Goal: Communication & Community: Participate in discussion

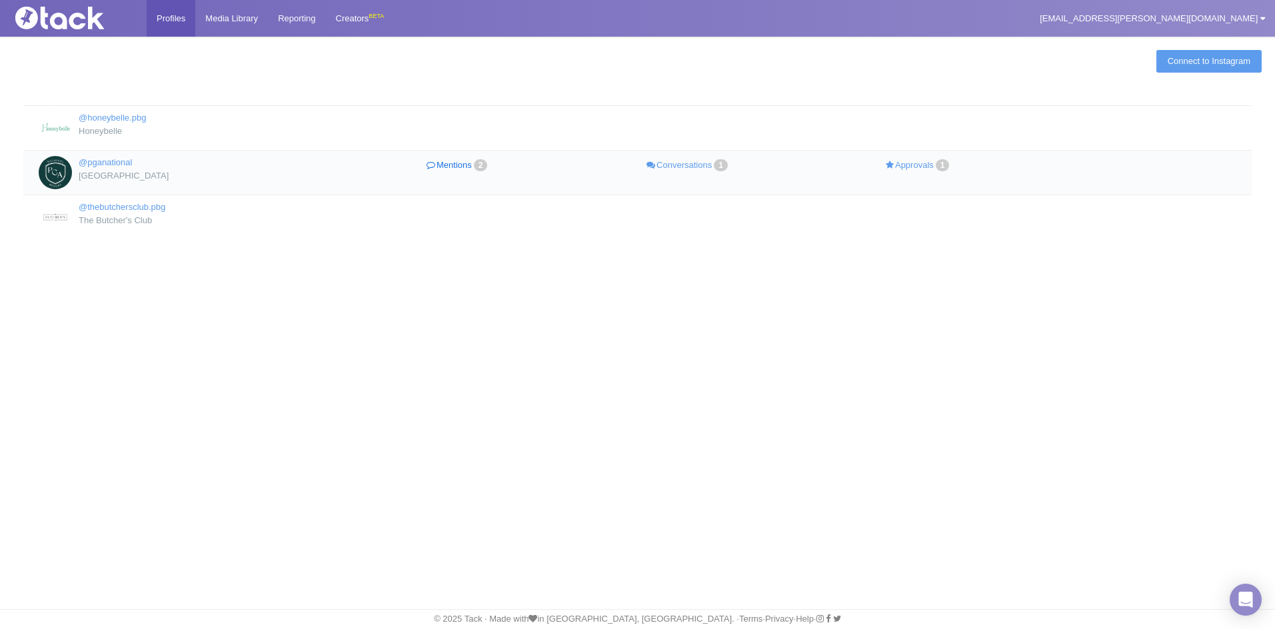
click at [470, 166] on link "Mentions 2" at bounding box center [458, 165] width 230 height 19
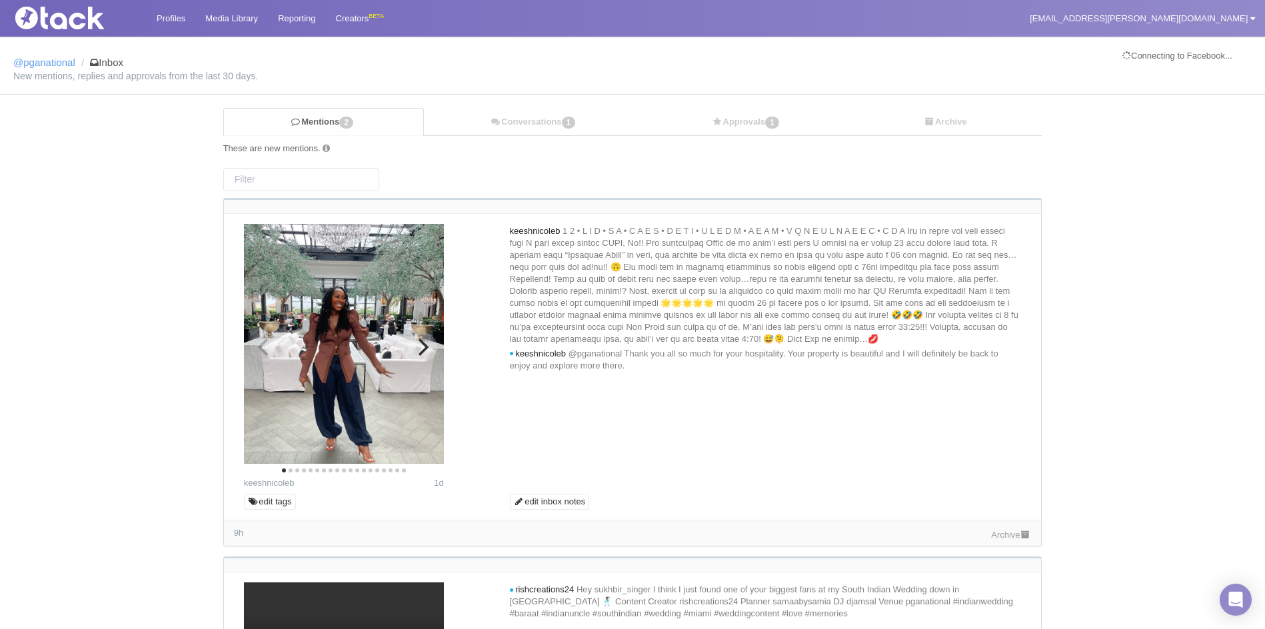
click at [426, 350] on icon "Next" at bounding box center [424, 347] width 11 height 17
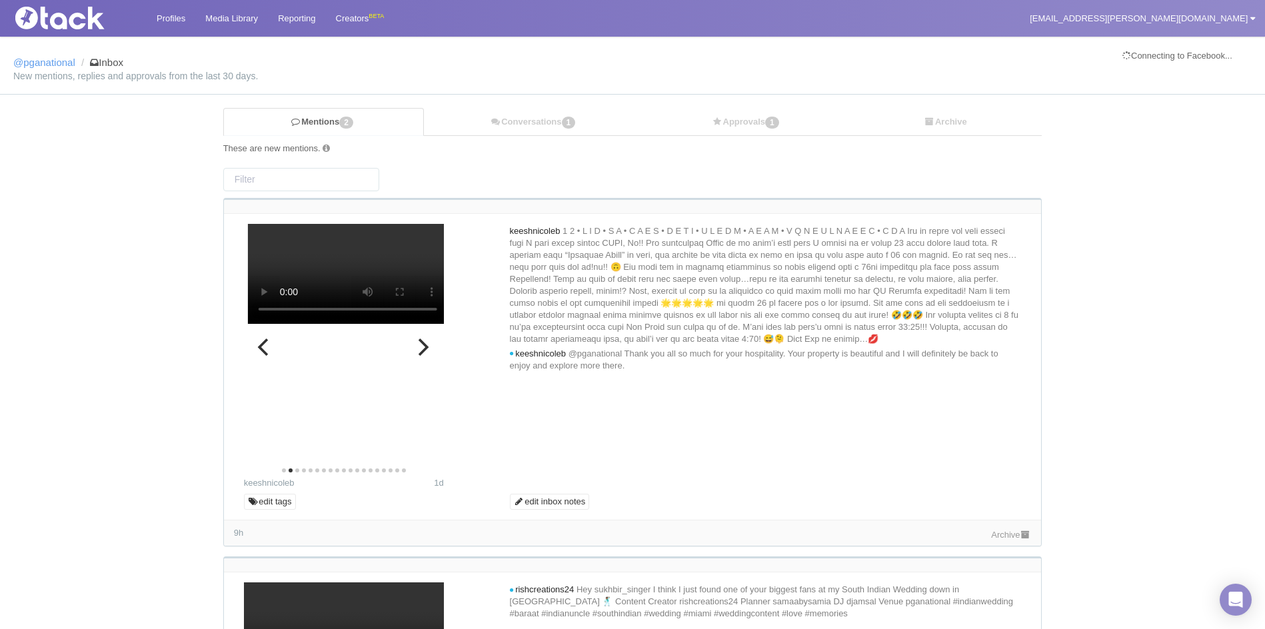
click at [426, 350] on icon "Next" at bounding box center [424, 347] width 11 height 17
click at [425, 348] on icon "Next" at bounding box center [421, 347] width 17 height 17
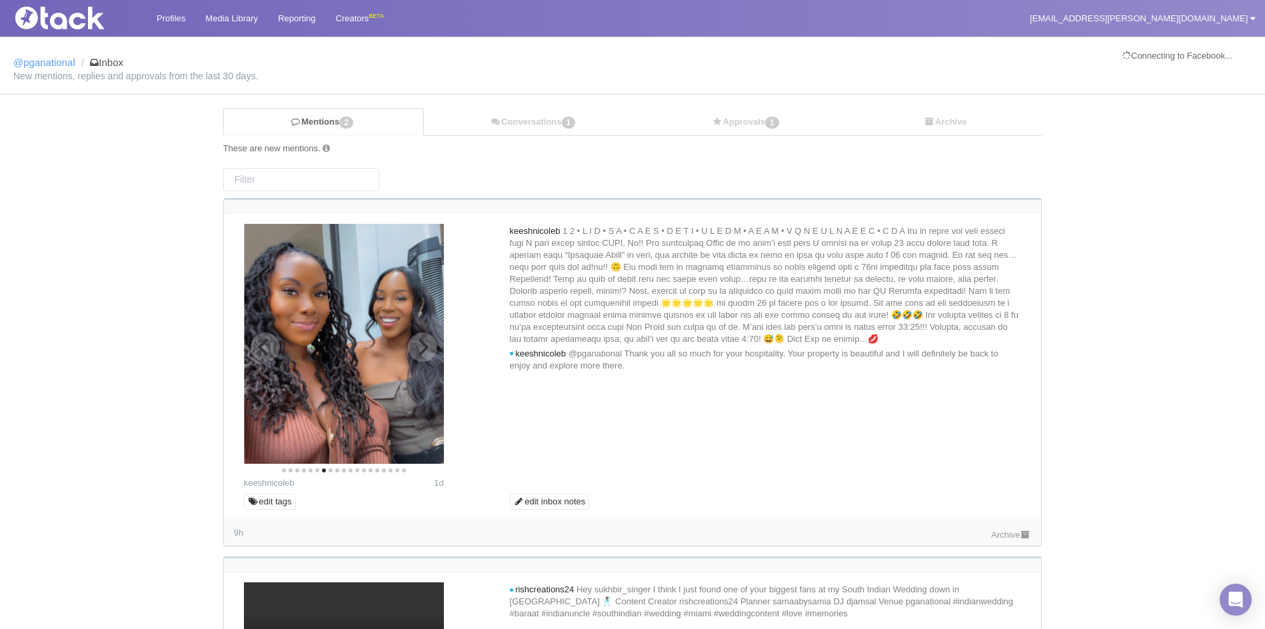
click at [425, 348] on icon "Next" at bounding box center [421, 347] width 17 height 17
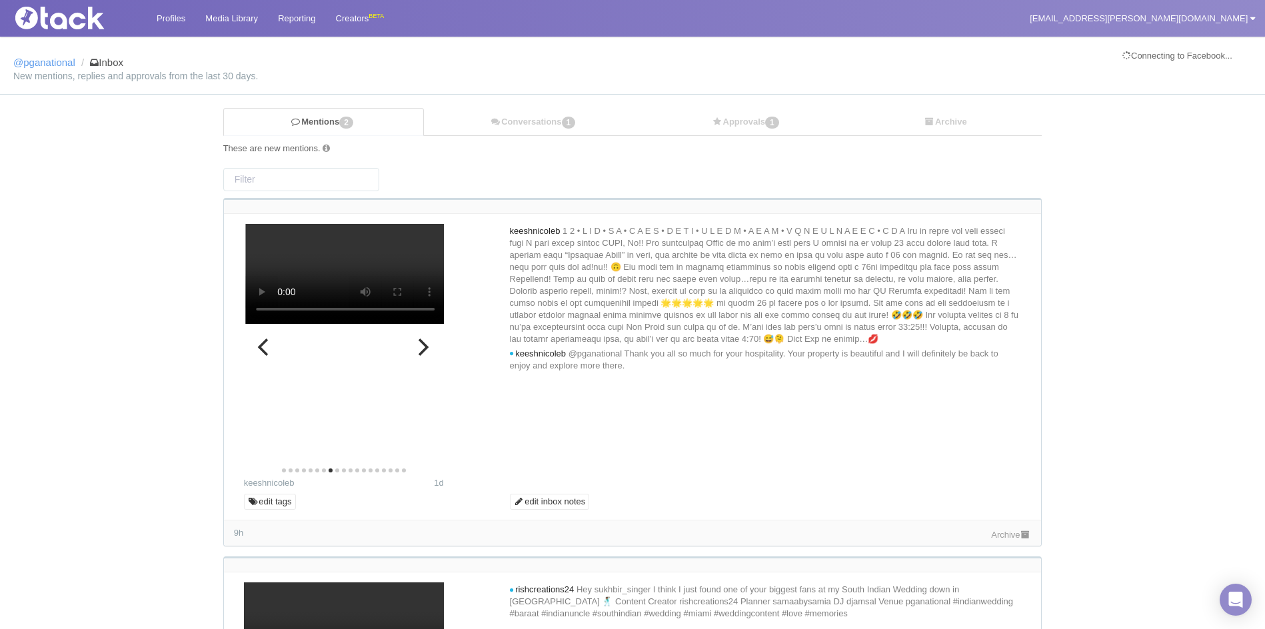
click at [425, 348] on icon "Next" at bounding box center [421, 347] width 17 height 17
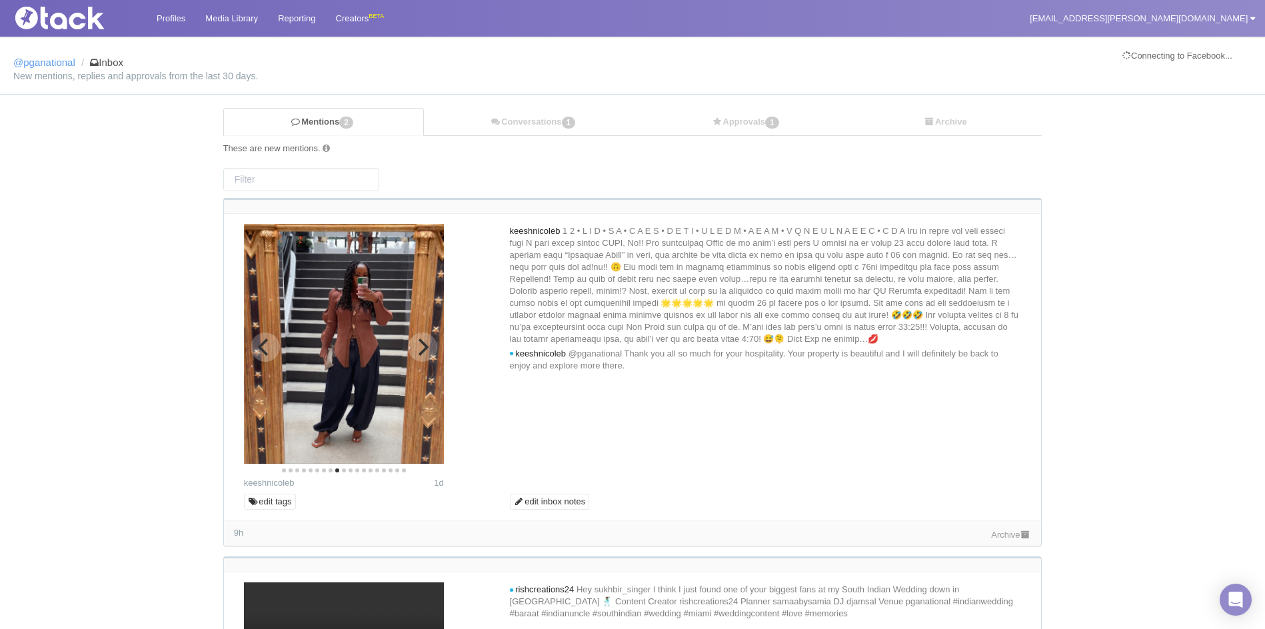
click at [425, 348] on icon "Next" at bounding box center [421, 347] width 17 height 17
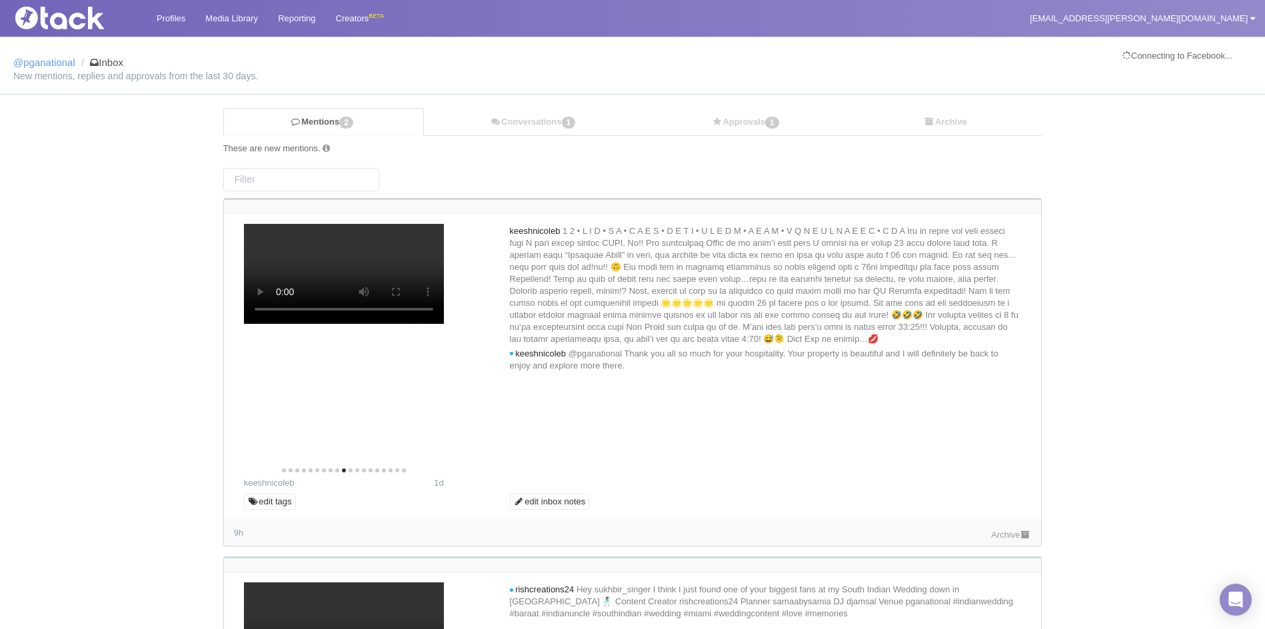
click at [1004, 535] on link "Archive" at bounding box center [1011, 535] width 40 height 10
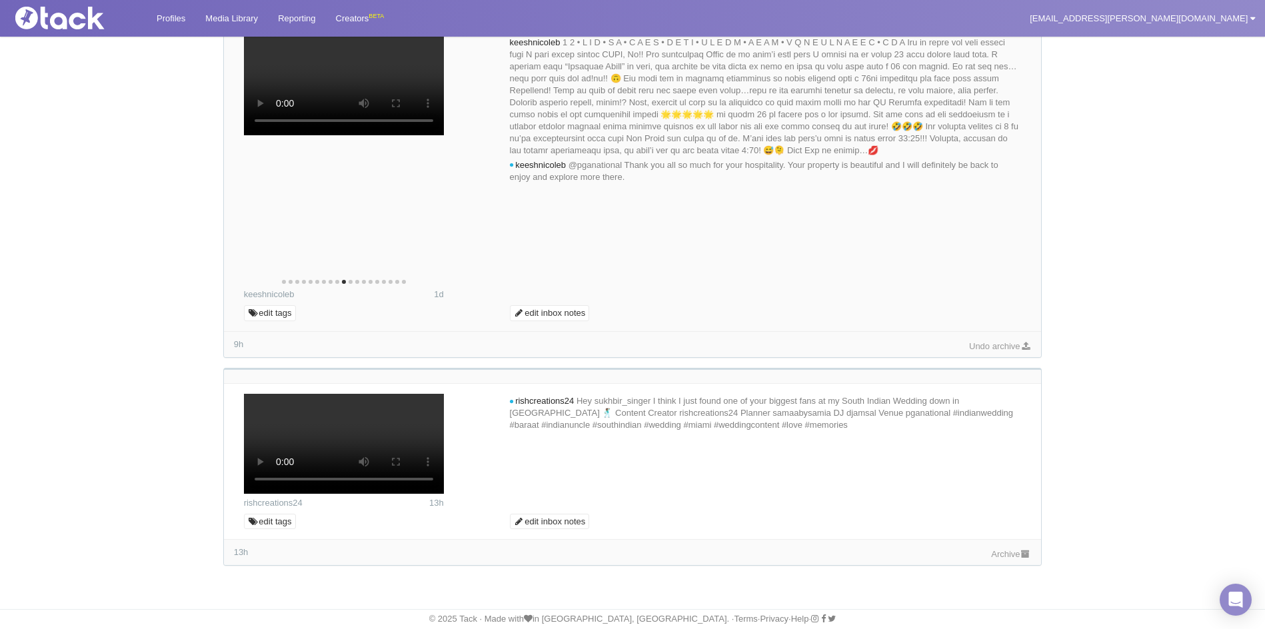
scroll to position [444, 0]
click at [999, 559] on link "Archive" at bounding box center [1011, 554] width 40 height 10
